Goal: Find specific fact: Find contact information

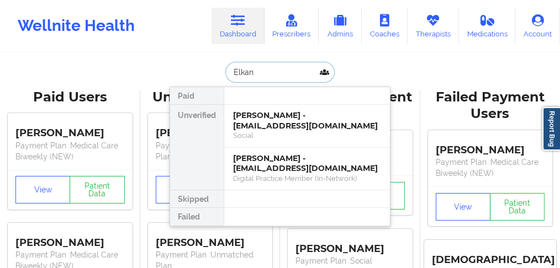
drag, startPoint x: 285, startPoint y: 76, endPoint x: 209, endPoint y: 71, distance: 75.8
click at [209, 71] on div "Elkan Paid Unverified [PERSON_NAME] - [EMAIL_ADDRESS][DOMAIN_NAME] Social [PERS…" at bounding box center [280, 72] width 221 height 21
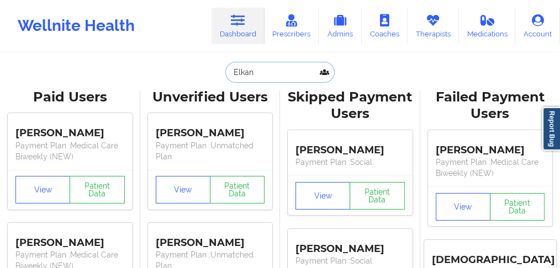
paste input "Ogboli"
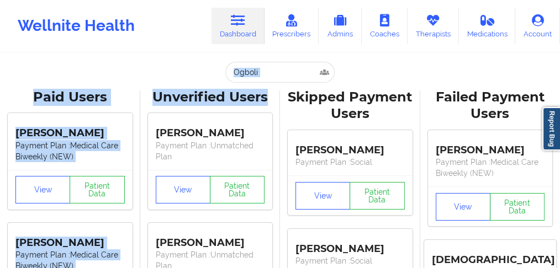
drag, startPoint x: 271, startPoint y: 82, endPoint x: 266, endPoint y: 76, distance: 7.9
click at [278, 72] on input "Ogboli" at bounding box center [279, 72] width 109 height 21
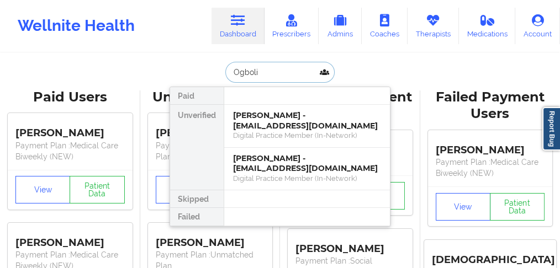
drag, startPoint x: 269, startPoint y: 66, endPoint x: 209, endPoint y: 71, distance: 59.8
click at [208, 70] on div "Ogboli Paid Unverified [PERSON_NAME] - [EMAIL_ADDRESS][DOMAIN_NAME] Digital Pra…" at bounding box center [280, 72] width 221 height 21
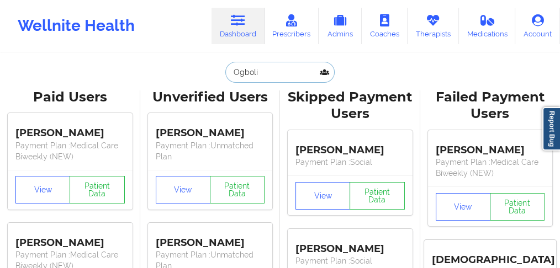
paste input "[PERSON_NAME]"
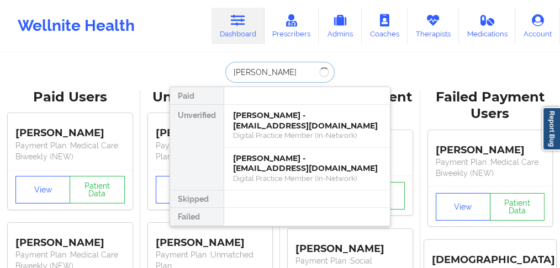
type input "[PERSON_NAME]"
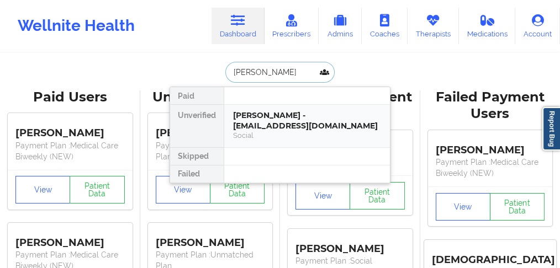
click at [240, 113] on div "[PERSON_NAME] - [EMAIL_ADDRESS][DOMAIN_NAME]" at bounding box center [307, 120] width 148 height 20
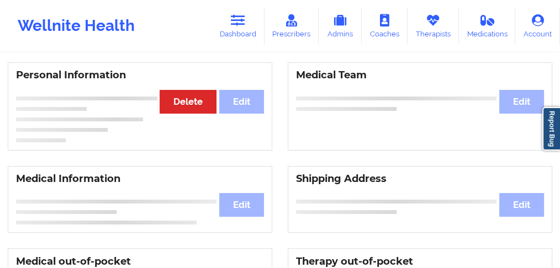
scroll to position [73, 0]
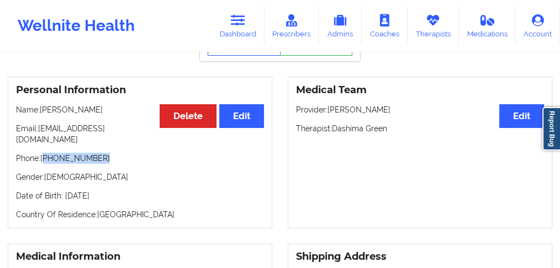
drag, startPoint x: 96, startPoint y: 148, endPoint x: 45, endPoint y: 151, distance: 50.9
click at [45, 153] on p "Phone: [PHONE_NUMBER]" at bounding box center [140, 158] width 248 height 11
copy p "[PHONE_NUMBER]"
click at [233, 28] on link "Dashboard" at bounding box center [238, 26] width 53 height 36
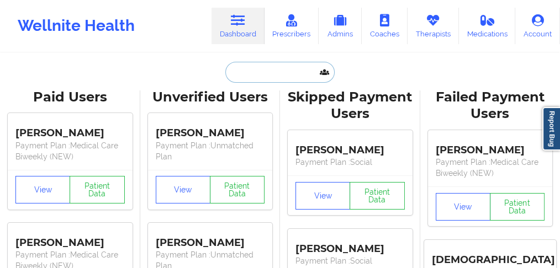
click at [243, 73] on input "text" at bounding box center [279, 72] width 109 height 21
paste input "[PERSON_NAME]"
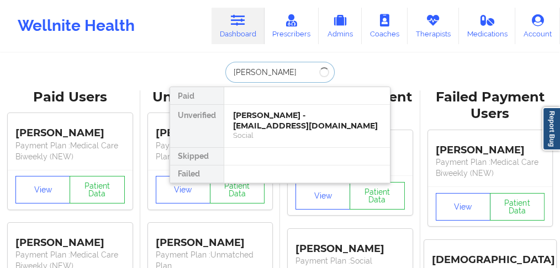
type input "[PERSON_NAME]"
click at [276, 127] on div "[PERSON_NAME] - [PERSON_NAME][EMAIL_ADDRESS][DOMAIN_NAME]" at bounding box center [307, 120] width 148 height 20
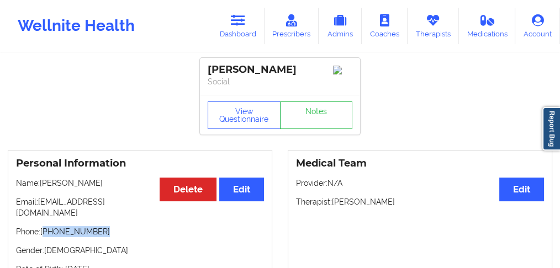
drag, startPoint x: 65, startPoint y: 222, endPoint x: 45, endPoint y: 225, distance: 20.7
click at [45, 226] on p "Phone: [PHONE_NUMBER]" at bounding box center [140, 231] width 248 height 11
copy p "[PHONE_NUMBER]"
